Goal: Task Accomplishment & Management: Use online tool/utility

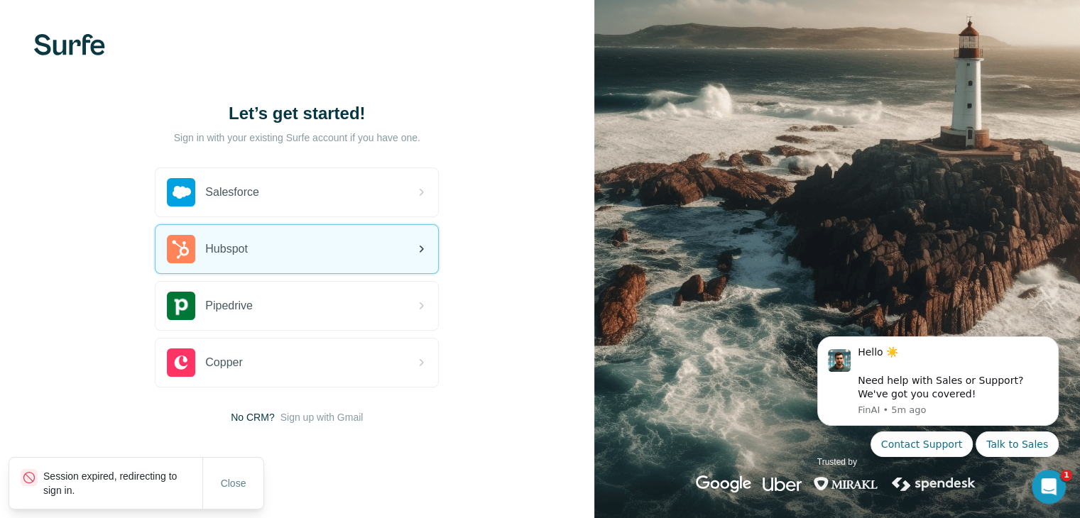
click at [249, 232] on div "Hubspot" at bounding box center [296, 249] width 283 height 48
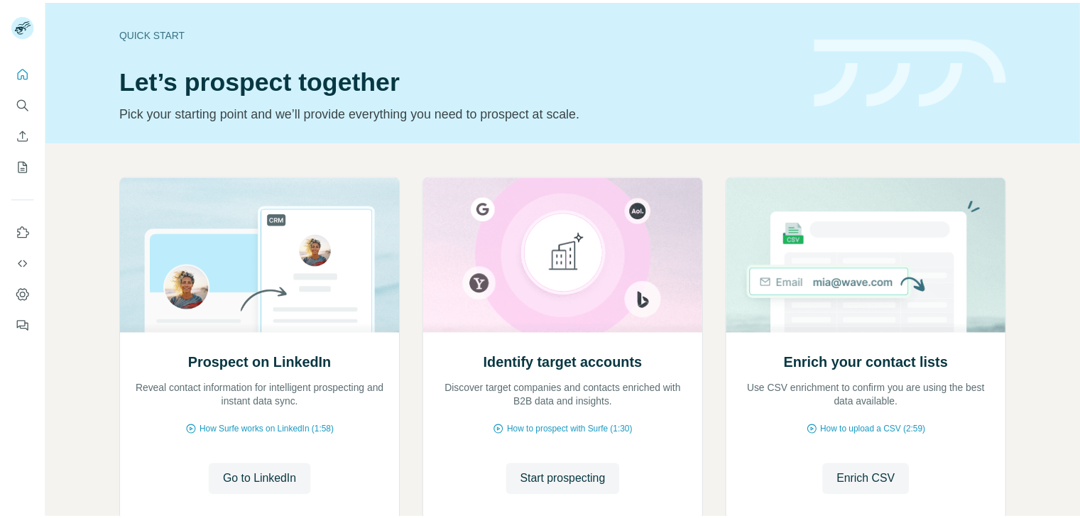
scroll to position [95, 0]
